Goal: Check status: Check status

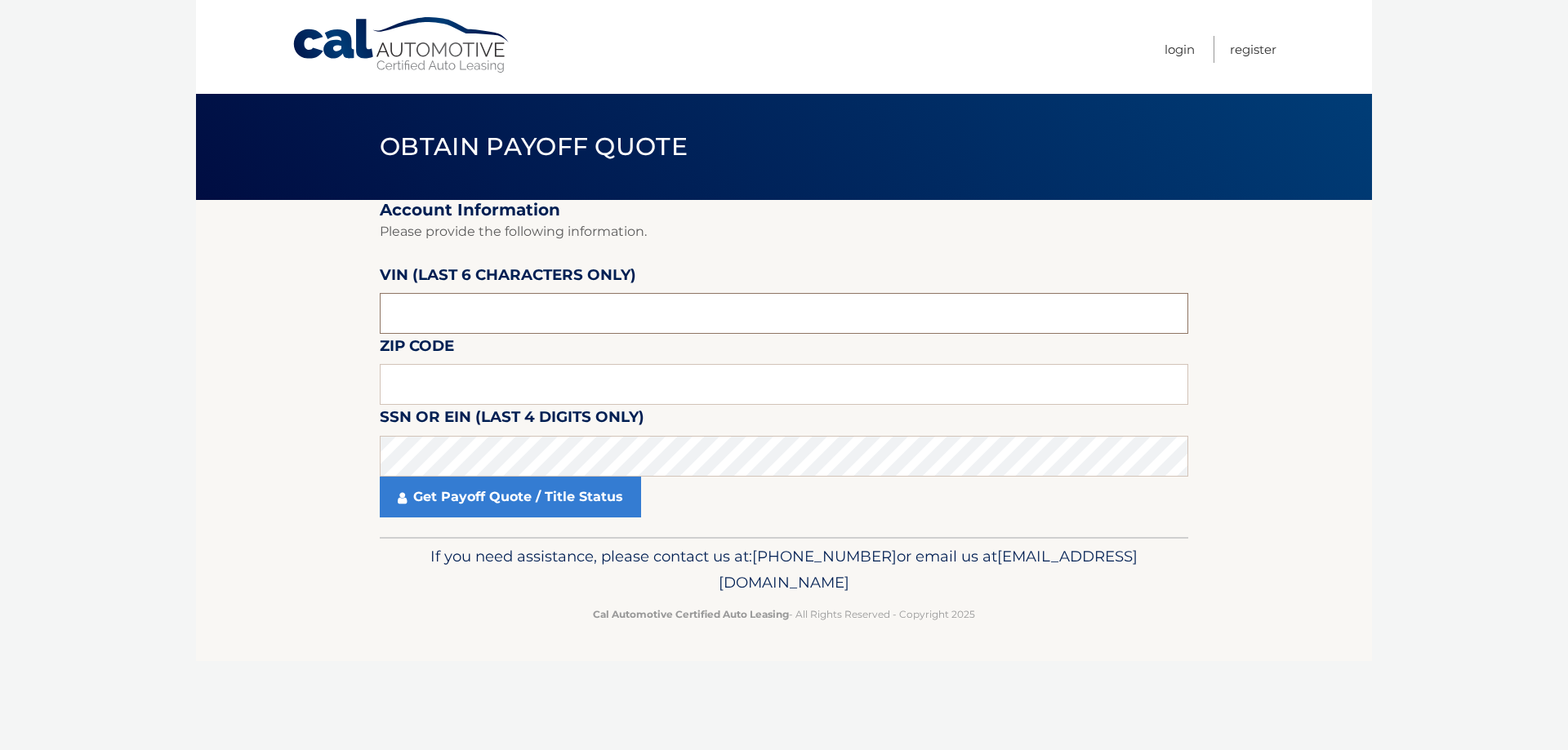
click at [518, 324] on input "text" at bounding box center [784, 313] width 809 height 41
click at [412, 312] on input "text" at bounding box center [784, 313] width 809 height 41
drag, startPoint x: 418, startPoint y: 312, endPoint x: 369, endPoint y: 316, distance: 49.2
click at [369, 316] on section "Account Information Please provide the following information. [PERSON_NAME] (la…" at bounding box center [784, 368] width 1177 height 337
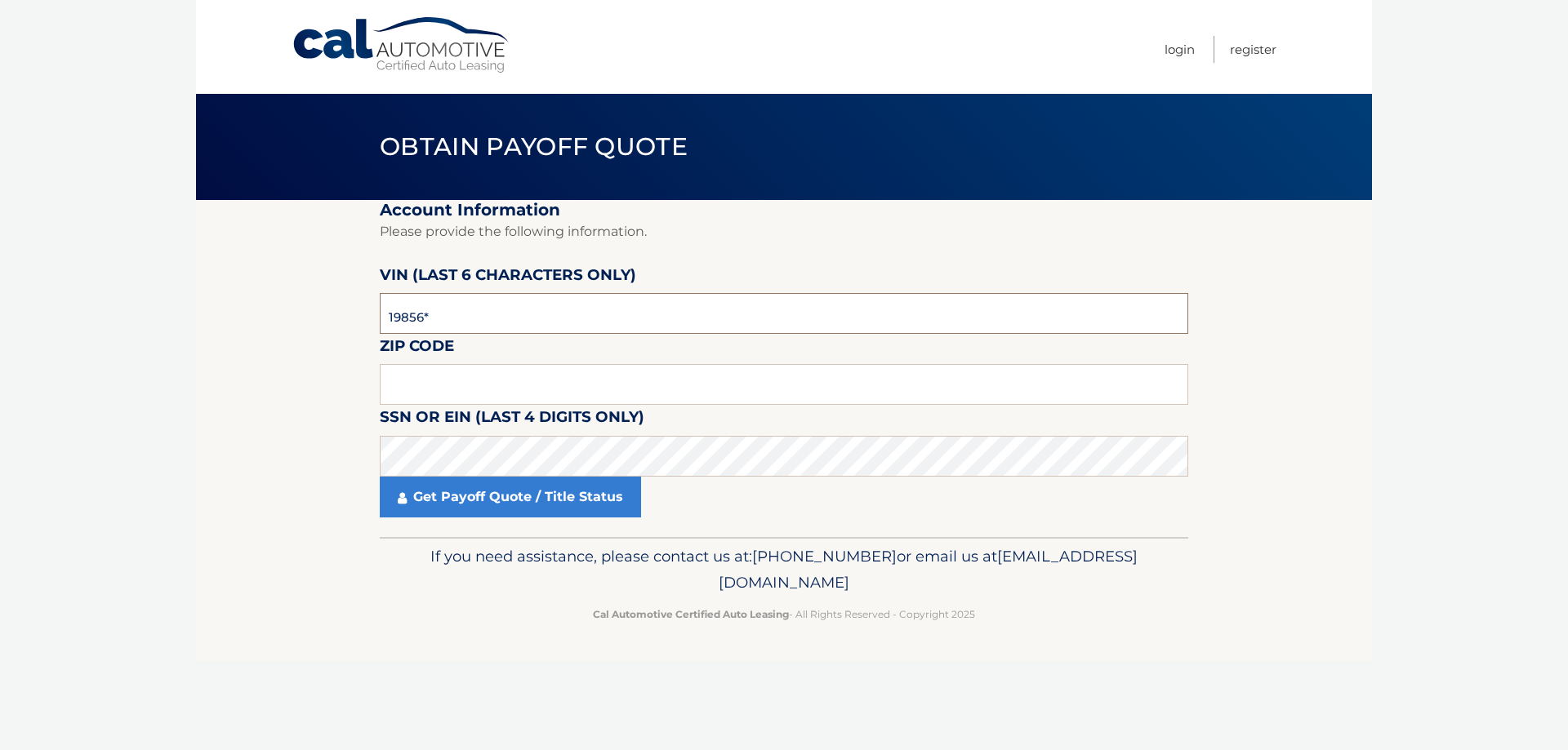
type input "198562"
click at [394, 394] on input "text" at bounding box center [784, 384] width 809 height 41
type input "07726"
click at [288, 459] on section "Account Information Please provide the following information. [PERSON_NAME] (la…" at bounding box center [784, 368] width 1177 height 337
click at [474, 499] on link "Get Payoff Quote / Title Status" at bounding box center [510, 497] width 261 height 41
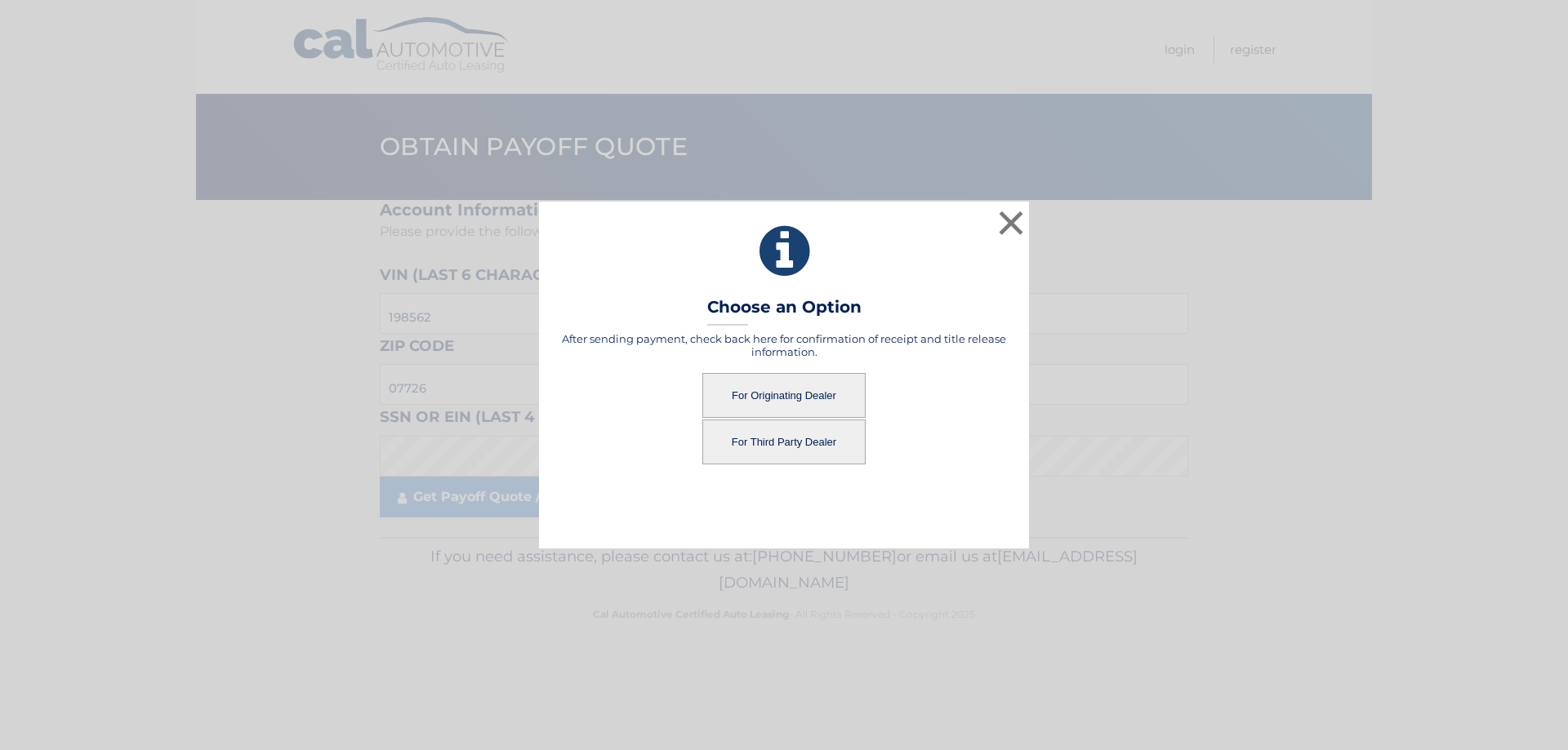
click at [780, 396] on button "For Originating Dealer" at bounding box center [784, 395] width 163 height 45
click at [781, 396] on button "For Originating Dealer" at bounding box center [784, 395] width 163 height 45
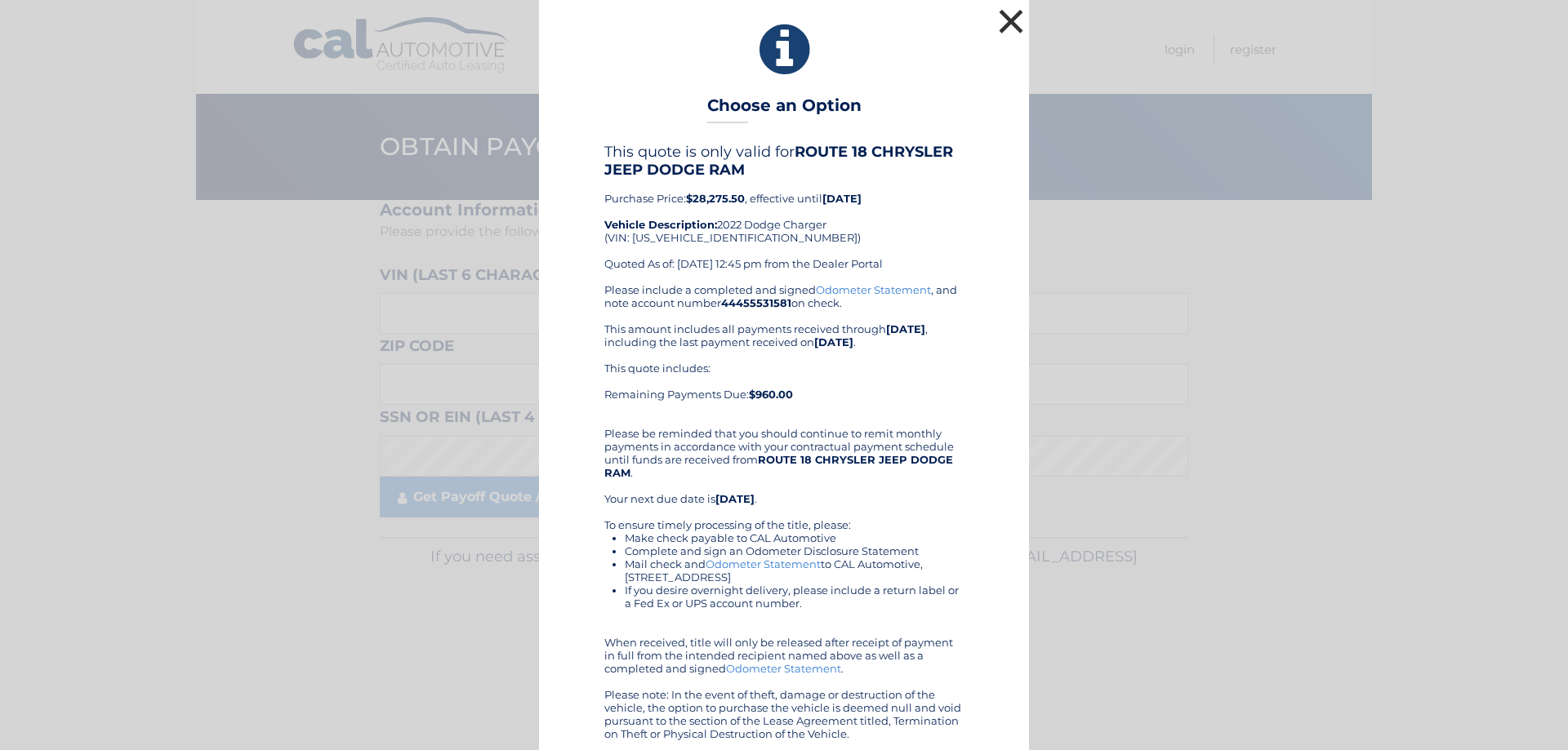
click at [1001, 25] on button "×" at bounding box center [1011, 21] width 32 height 32
